Goal: Communication & Community: Ask a question

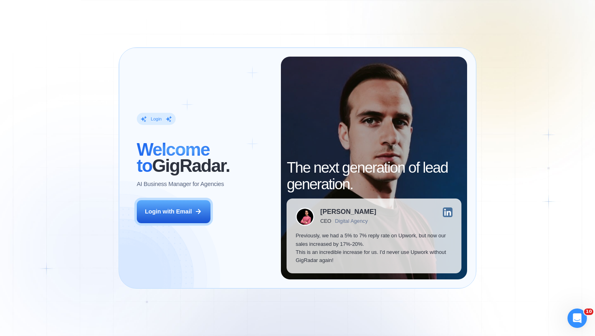
click at [164, 224] on div "Login ‍ Welcome to GigRadar. AI Business Manager for Agencies Login with Email" at bounding box center [204, 168] width 153 height 223
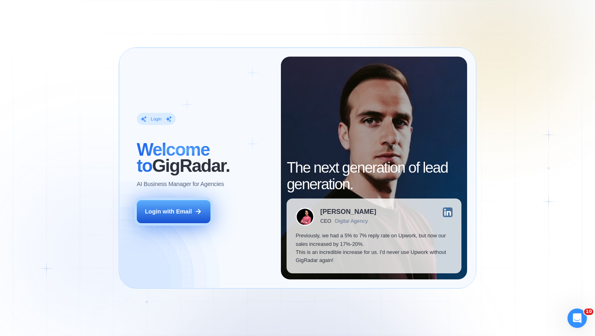
click at [164, 217] on button "Login with Email" at bounding box center [174, 211] width 74 height 23
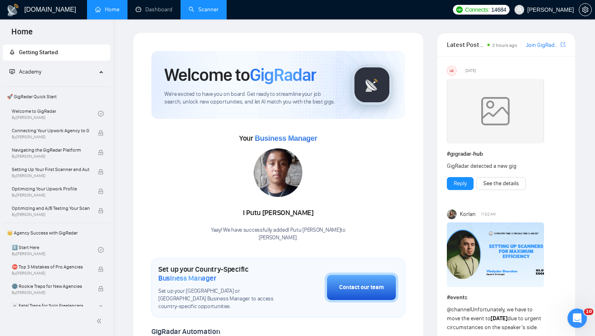
click at [195, 6] on link "Scanner" at bounding box center [204, 9] width 30 height 7
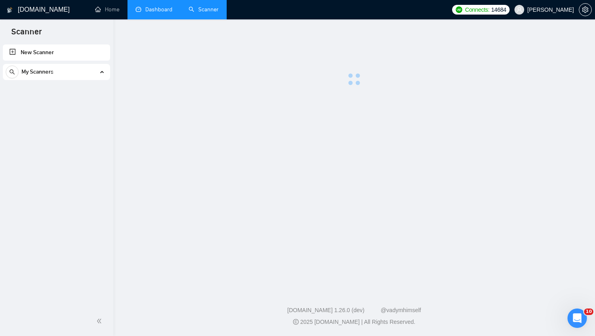
click at [157, 9] on link "Dashboard" at bounding box center [154, 9] width 37 height 7
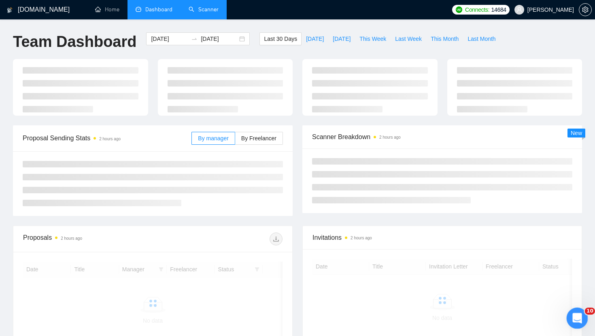
click at [576, 318] on icon "Открыть службу сообщений Intercom" at bounding box center [575, 317] width 13 height 13
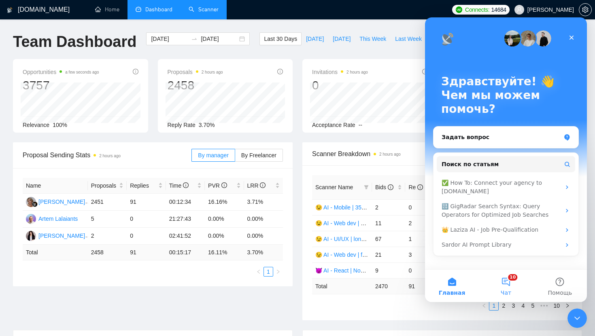
click at [511, 280] on button "10 Чат" at bounding box center [506, 286] width 54 height 32
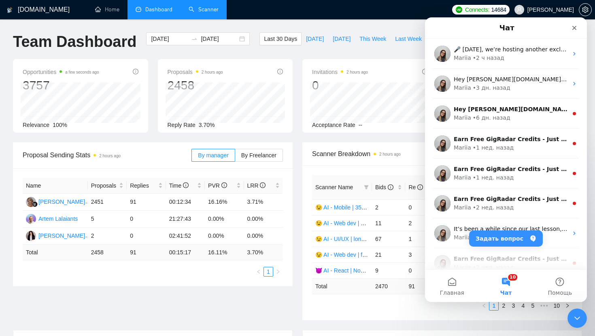
click at [207, 10] on link "Scanner" at bounding box center [204, 9] width 30 height 7
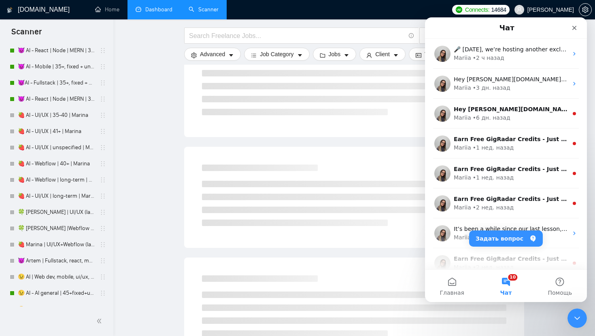
scroll to position [1994, 0]
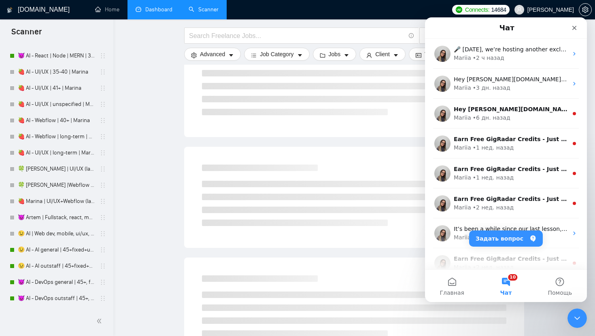
click at [166, 13] on link "Dashboard" at bounding box center [154, 9] width 37 height 7
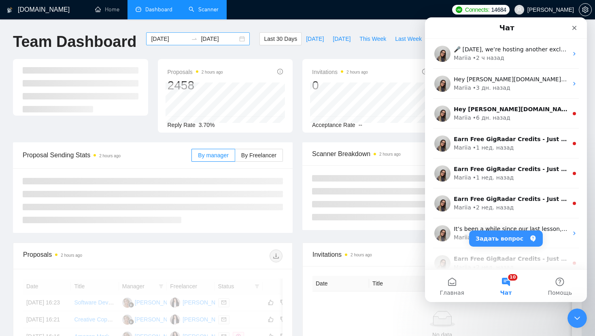
click at [178, 40] on input "[DATE]" at bounding box center [169, 38] width 37 height 9
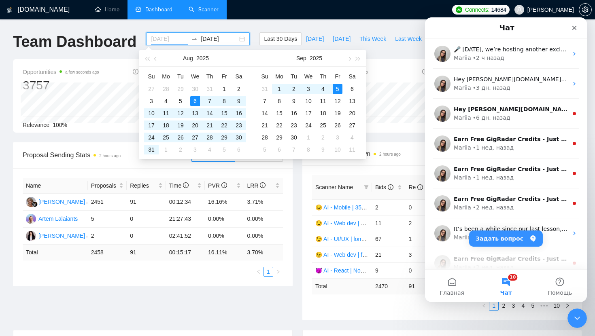
type input "[DATE]"
click at [339, 87] on div "5" at bounding box center [338, 89] width 10 height 10
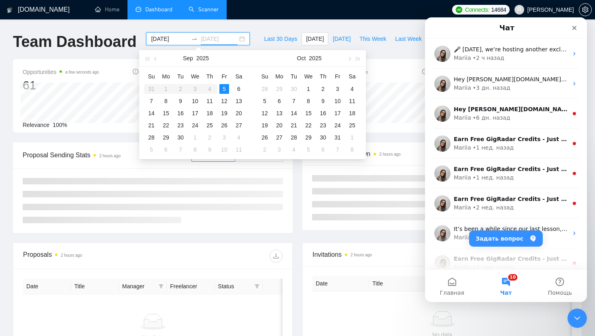
type input "[DATE]"
click at [223, 89] on div "5" at bounding box center [224, 89] width 10 height 10
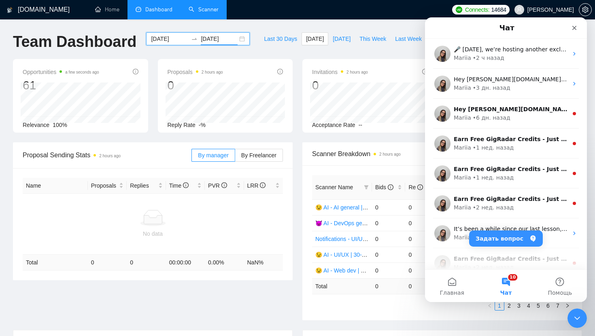
click at [174, 37] on input "[DATE]" at bounding box center [169, 38] width 37 height 9
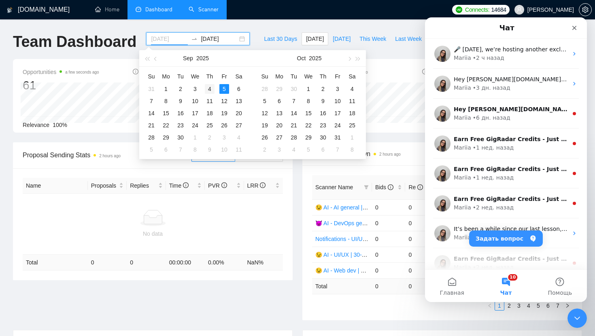
type input "[DATE]"
click at [206, 91] on div "4" at bounding box center [210, 89] width 10 height 10
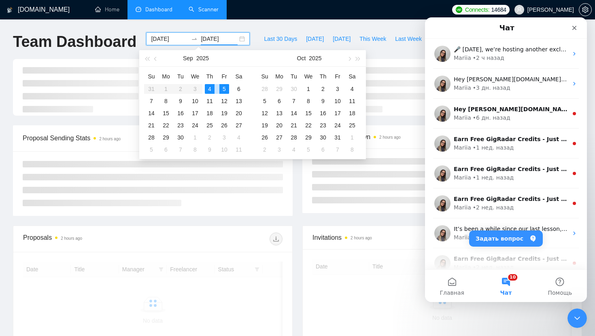
click at [209, 91] on div "4" at bounding box center [210, 89] width 10 height 10
type input "[DATE]"
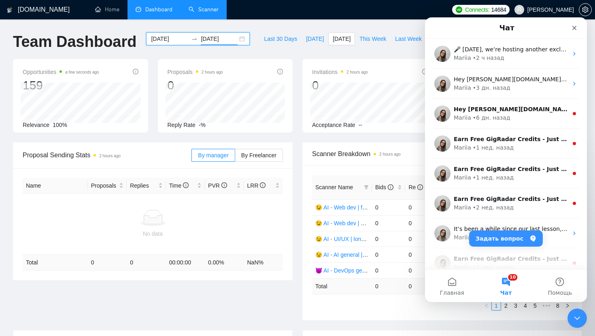
click at [159, 38] on input "[DATE]" at bounding box center [169, 38] width 37 height 9
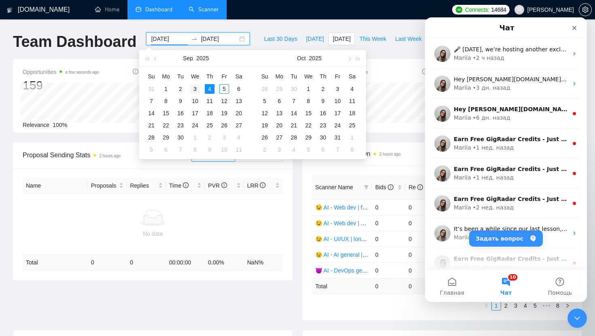
type input "[DATE]"
click at [193, 88] on div "3" at bounding box center [195, 89] width 10 height 10
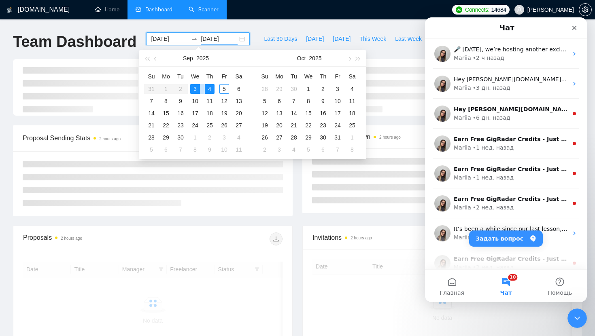
click at [193, 88] on div "3" at bounding box center [195, 89] width 10 height 10
type input "[DATE]"
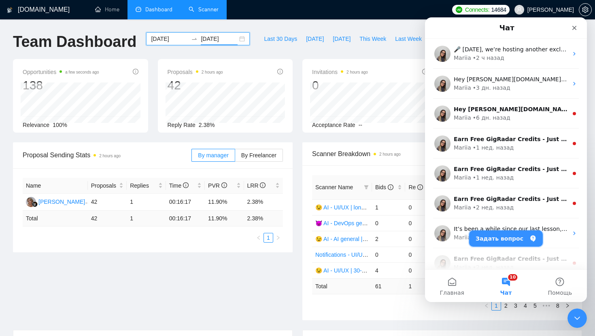
click at [507, 243] on button "Задать вопрос" at bounding box center [506, 239] width 74 height 16
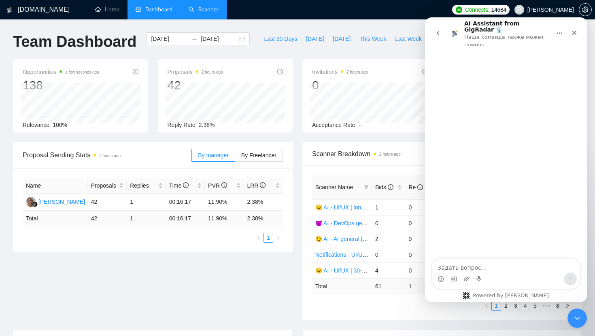
click at [435, 31] on icon "go back" at bounding box center [438, 33] width 6 height 6
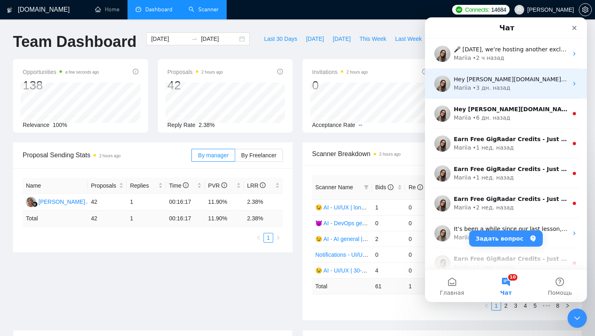
click at [466, 85] on div "Mariia" at bounding box center [462, 88] width 17 height 8
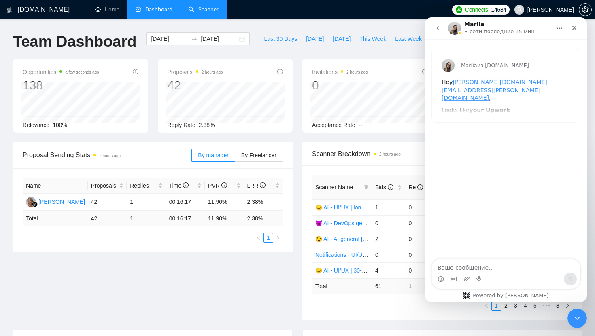
click at [440, 28] on icon "go back" at bounding box center [438, 28] width 6 height 6
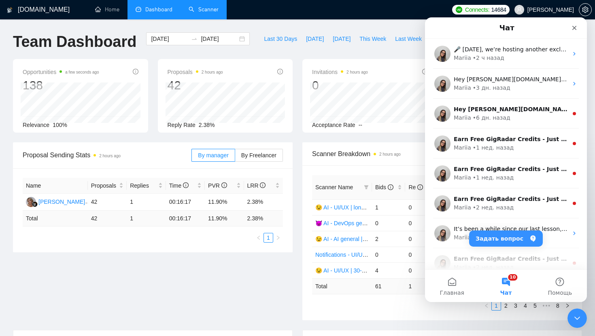
click at [497, 284] on button "10 Чат" at bounding box center [506, 286] width 54 height 32
click at [494, 242] on button "Задать вопрос" at bounding box center [506, 239] width 74 height 16
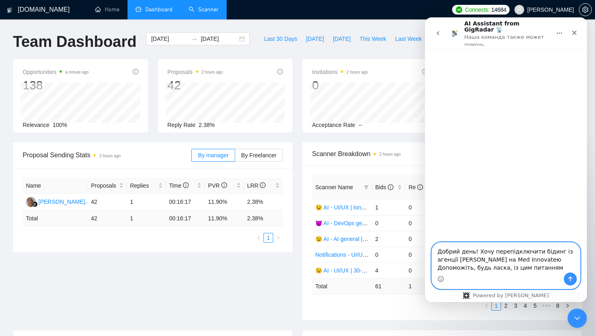
click at [546, 258] on textarea "Добрий день! Хочу перепідключити бідинг із агенції [PERSON_NAME] на Med Innovat…" at bounding box center [506, 258] width 148 height 30
type textarea "Добрий день! Хочу перепідключити бідинг із агенції [PERSON_NAME] на Med Innovat…"
click at [570, 280] on icon "Отправить сообщение…" at bounding box center [570, 279] width 6 height 6
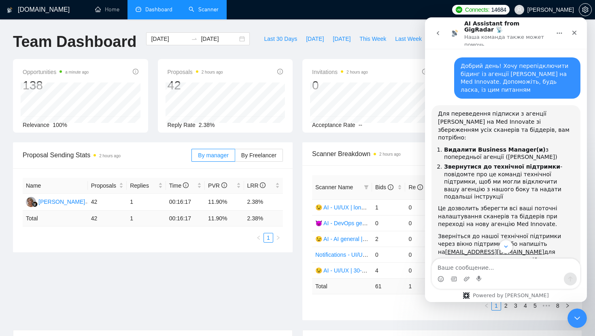
click at [493, 79] on div "Добрий день! Хочу перепідключити бідинг із агенції [PERSON_NAME] на Med Innovat…" at bounding box center [516, 78] width 113 height 32
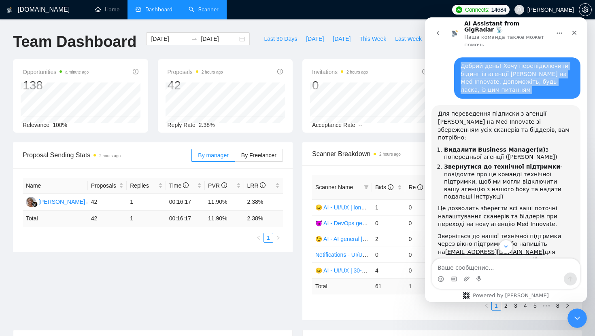
click at [493, 79] on div "Добрий день! Хочу перепідключити бідинг із агенції [PERSON_NAME] на Med Innovat…" at bounding box center [516, 78] width 113 height 32
copy div "Добрий день! Хочу перепідключити бідинг із агенції [PERSON_NAME] на Med Innovat…"
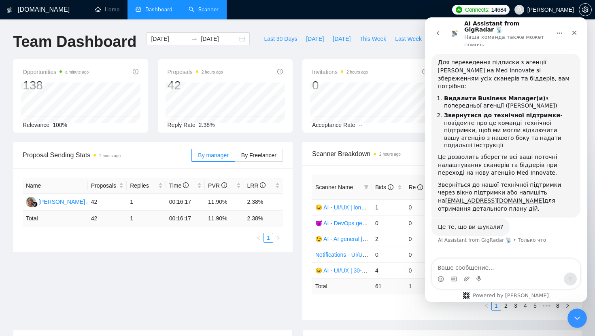
click at [437, 33] on icon "go back" at bounding box center [438, 33] width 6 height 6
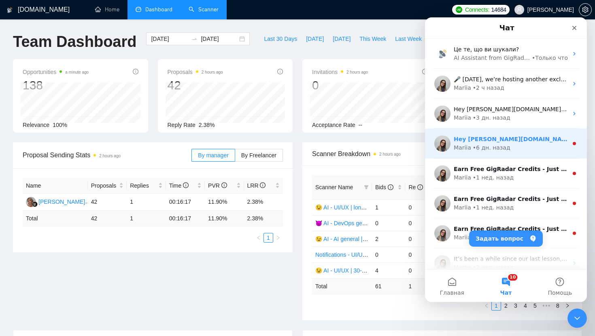
click at [486, 145] on div "• 6 дн. назад" at bounding box center [492, 148] width 38 height 8
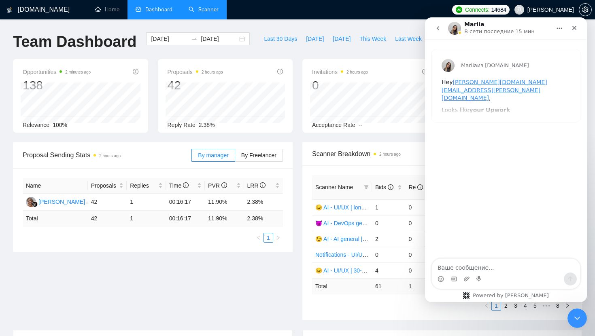
click at [441, 30] on button "go back" at bounding box center [437, 28] width 15 height 15
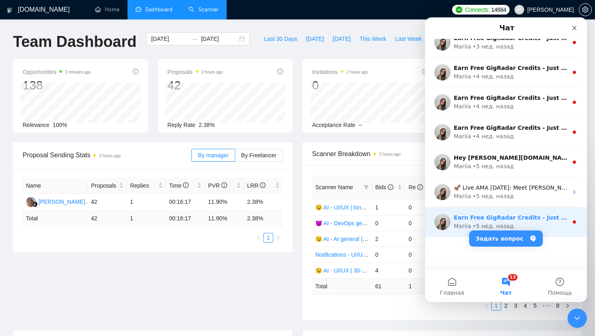
scroll to position [0, 0]
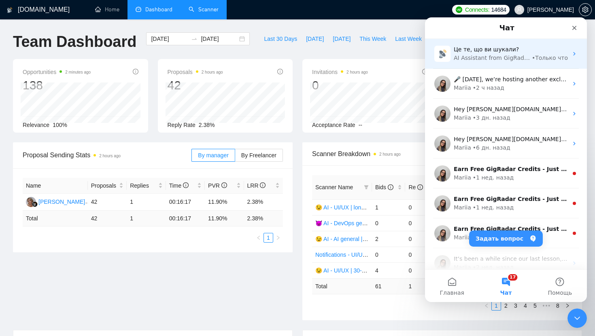
click at [480, 59] on div "AI Assistant from GigRadar 📡" at bounding box center [492, 58] width 76 height 8
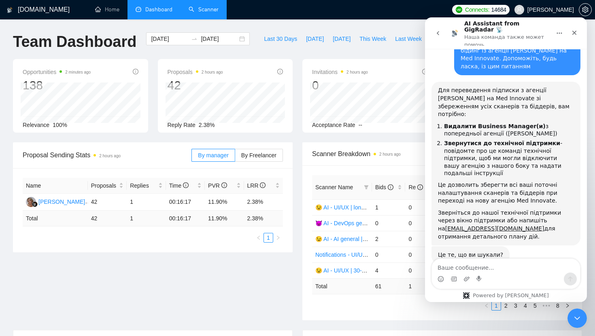
scroll to position [25, 0]
click at [439, 30] on icon "go back" at bounding box center [438, 33] width 6 height 6
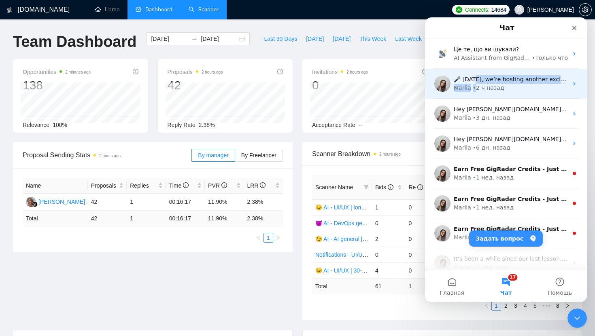
click at [472, 84] on div "🎤 [DATE], we’re hosting another exclusive session with Upwork Consultant & Expe…" at bounding box center [511, 83] width 114 height 17
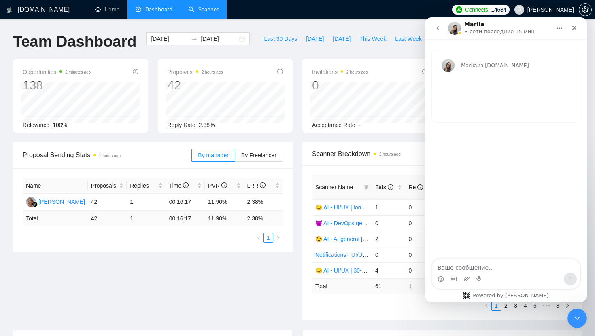
click at [473, 265] on textarea "Ваше сообщение..." at bounding box center [506, 266] width 148 height 14
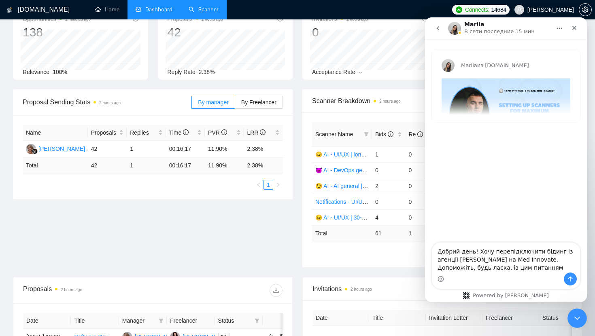
scroll to position [78, 0]
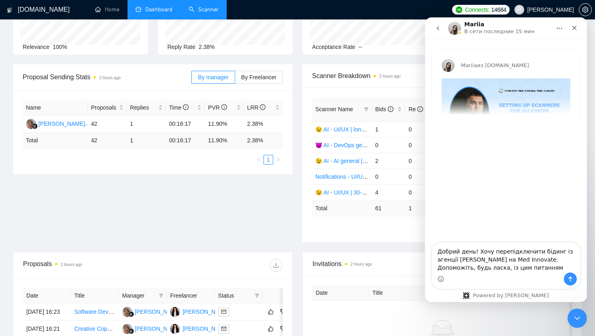
type textarea "Добрий день! Хочу перепідключити бідинг із агенції [PERSON_NAME] на Med Innovat…"
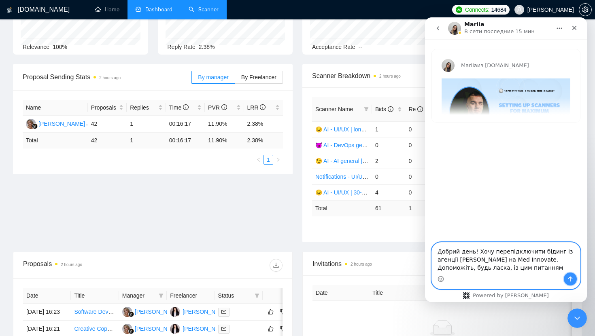
click at [570, 280] on icon "Отправить сообщение…" at bounding box center [570, 279] width 4 height 5
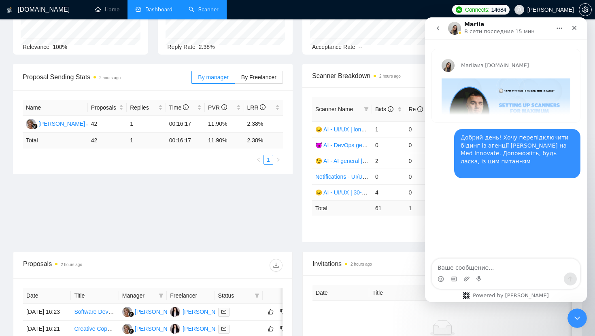
click at [443, 26] on button "go back" at bounding box center [437, 28] width 15 height 15
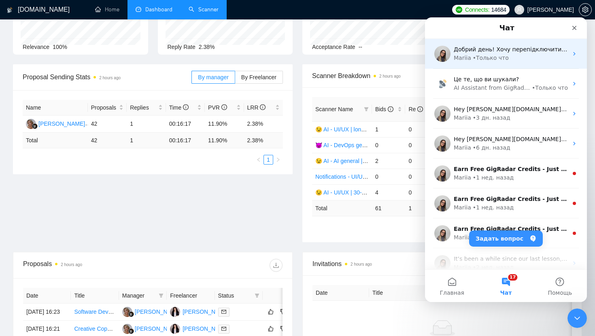
click at [486, 60] on div "• Только что" at bounding box center [491, 58] width 36 height 8
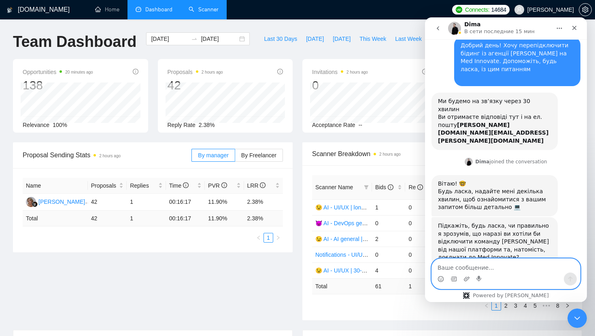
scroll to position [93, 0]
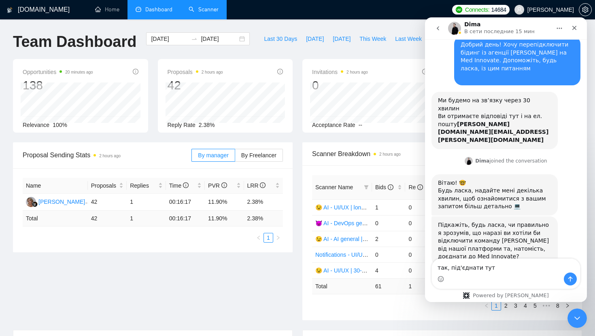
drag, startPoint x: 474, startPoint y: 235, endPoint x: 508, endPoint y: 233, distance: 33.6
click at [508, 233] on div "Підкажіть, будь ласка, чи правильно я зрозумів, що наразі ви хотіли би відключи…" at bounding box center [494, 241] width 113 height 40
copy div "Med Innovate"
click at [494, 268] on textarea "так, під'єднати тут" at bounding box center [506, 266] width 148 height 14
paste textarea "Med Innovate"
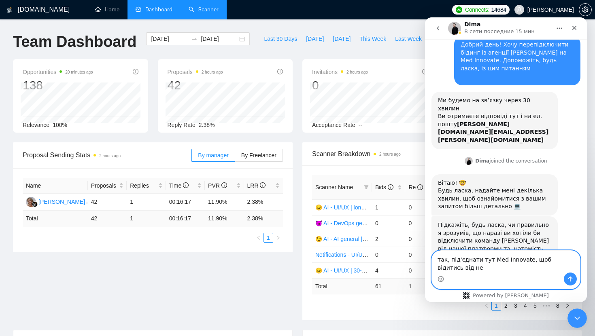
scroll to position [101, 0]
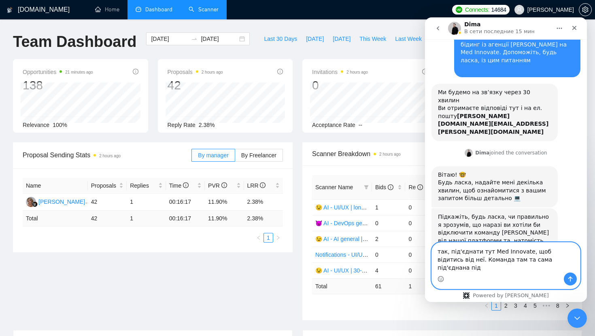
drag, startPoint x: 492, startPoint y: 261, endPoint x: 524, endPoint y: 260, distance: 32.8
click at [524, 260] on textarea "так, під'єднати тут Med Innovate, щоб відитись від неї. Команда там та сама під…" at bounding box center [506, 258] width 148 height 30
click at [551, 270] on textarea "так, під'єднати тут Med Innovate, щоб відитись від неї. Команда там та сама під…" at bounding box center [506, 258] width 148 height 30
paste textarea "Med Innovate"
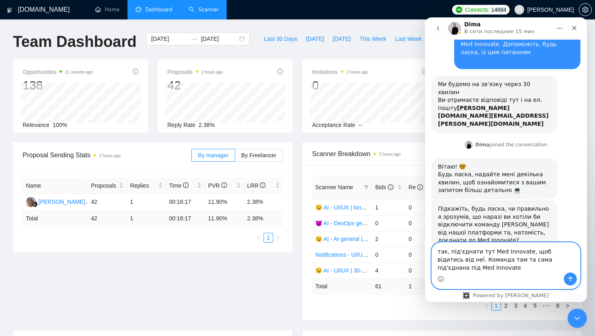
type textarea "так, під'єднати тут Med Innovate, щоб відитись від неї. Команда там та сама під…"
click at [568, 276] on icon "Отправить сообщение…" at bounding box center [570, 279] width 6 height 6
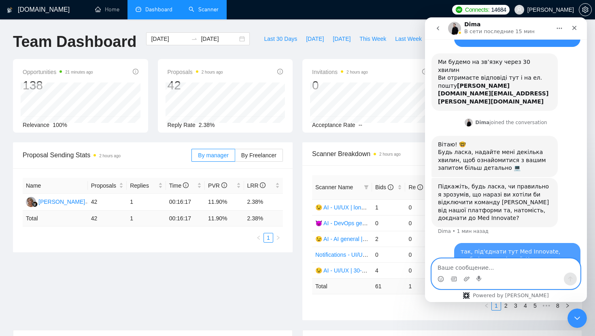
scroll to position [133, 0]
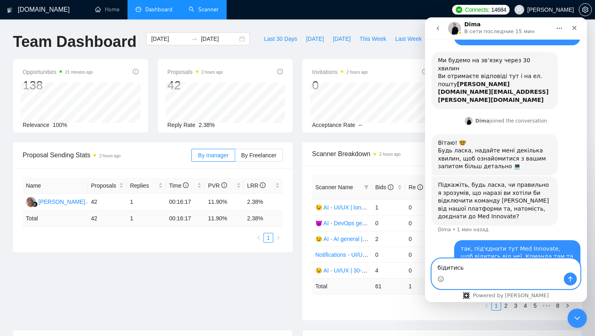
type textarea "бідитись*"
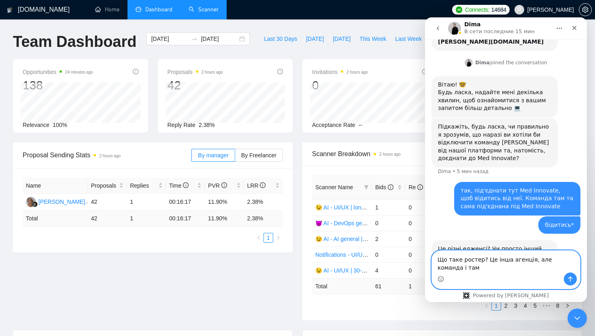
scroll to position [199, 0]
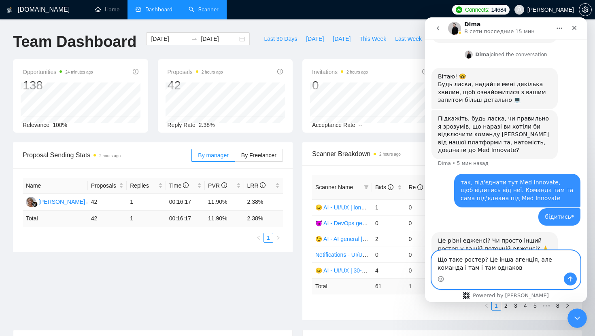
type textarea "Що таке ростер? Це інша агенція, але команда і там і там однакова"
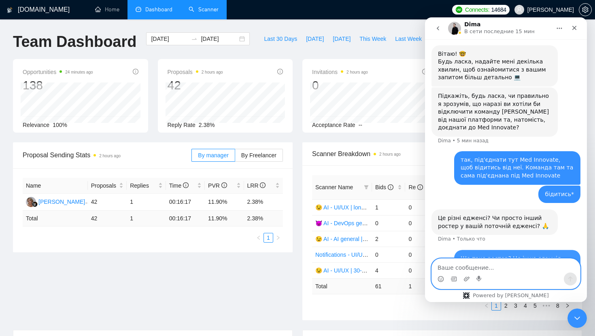
scroll to position [224, 0]
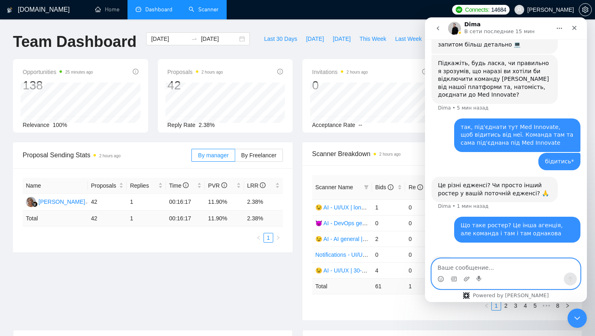
paste textarea "[URL][DOMAIN_NAME]"
type textarea "[URL][DOMAIN_NAME]"
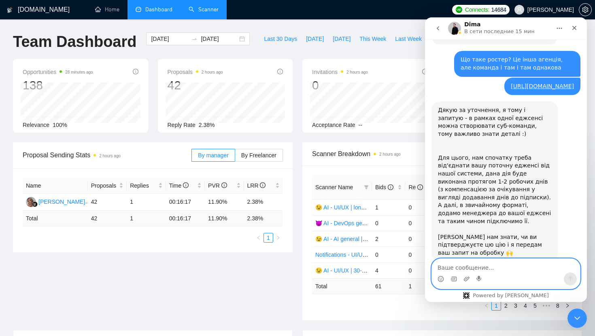
scroll to position [417, 0]
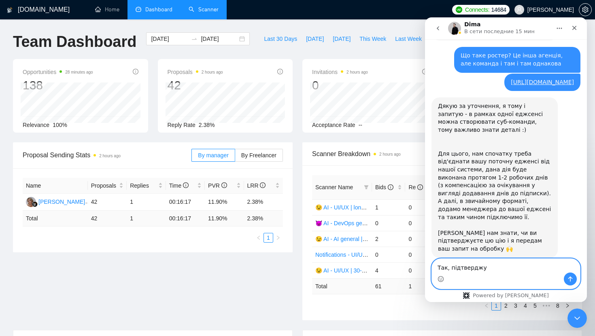
type textarea "Так, підтверджую"
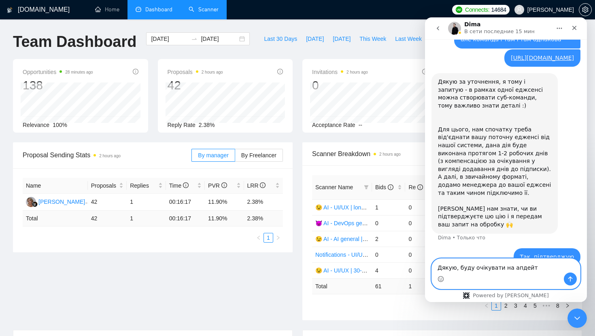
type textarea "Дякую, буду очікувати на апдейти"
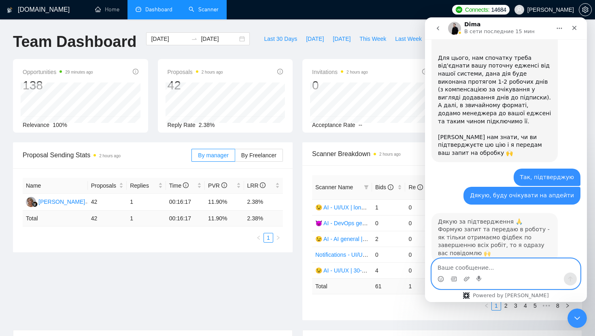
scroll to position [515, 0]
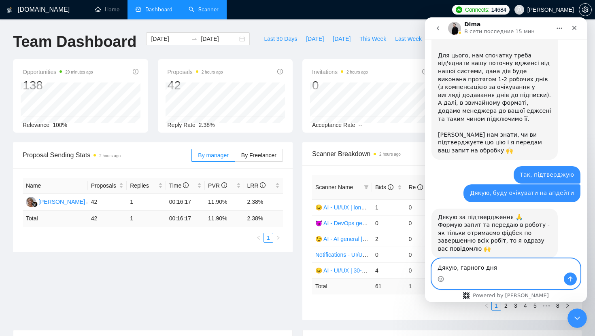
type textarea "Дякую, гарного дня!"
